Goal: Task Accomplishment & Management: Manage account settings

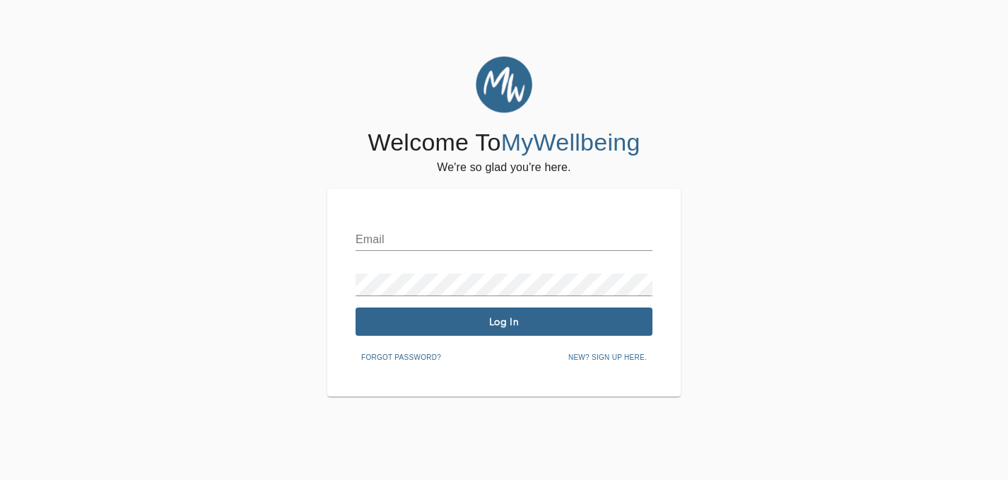
type input "[EMAIL_ADDRESS][DOMAIN_NAME]"
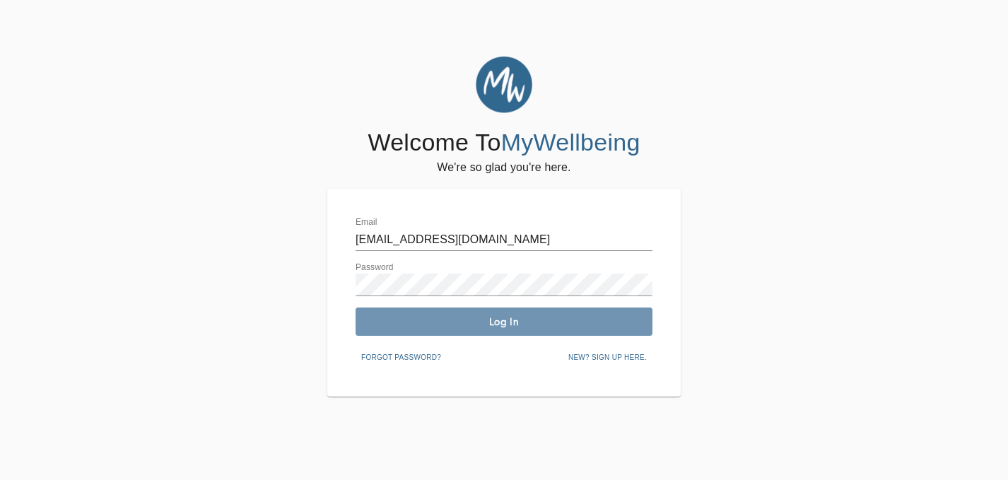
click at [503, 315] on span "Log In" at bounding box center [504, 321] width 286 height 13
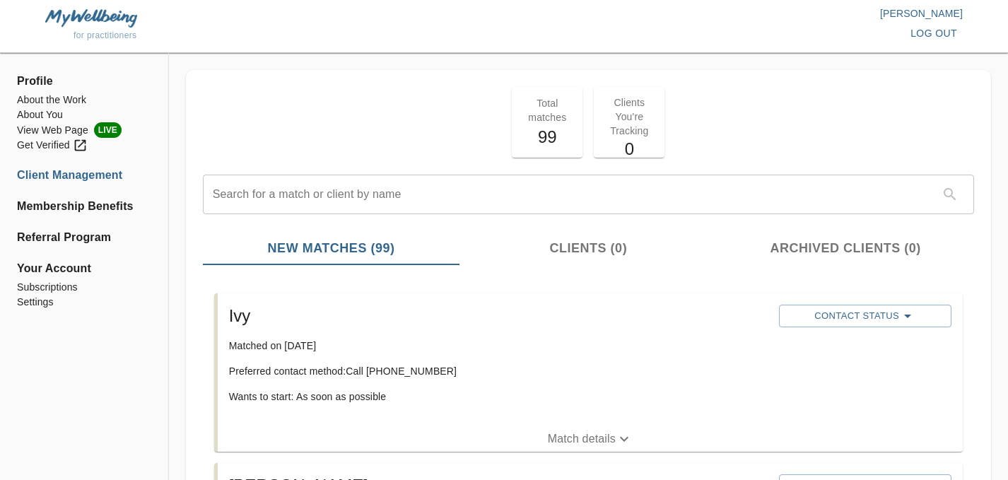
click at [919, 30] on span "log out" at bounding box center [934, 34] width 47 height 18
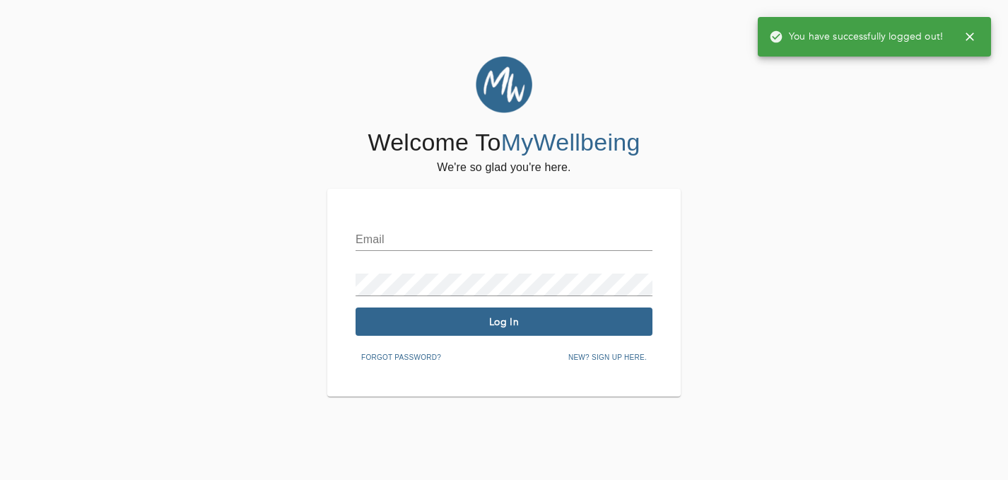
type input "[EMAIL_ADDRESS][DOMAIN_NAME]"
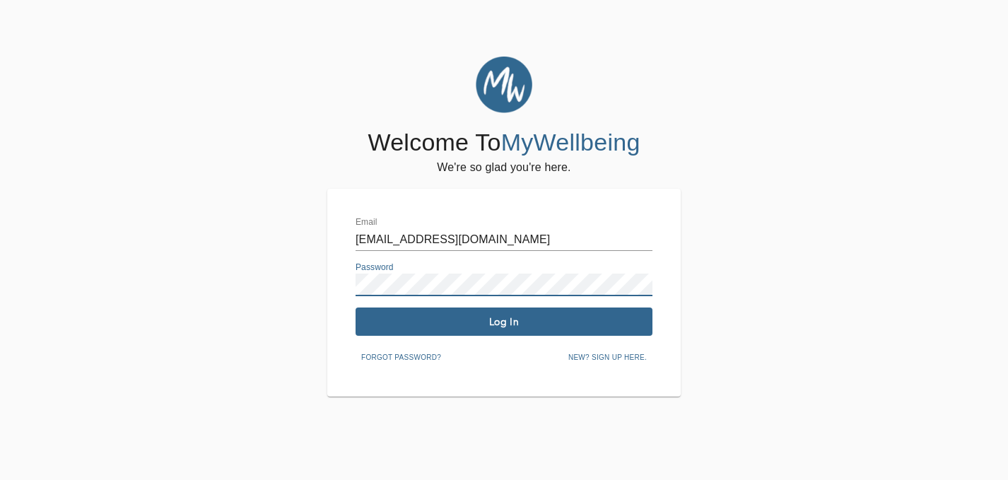
click at [457, 317] on span "Log In" at bounding box center [504, 321] width 286 height 13
